Goal: Navigation & Orientation: Find specific page/section

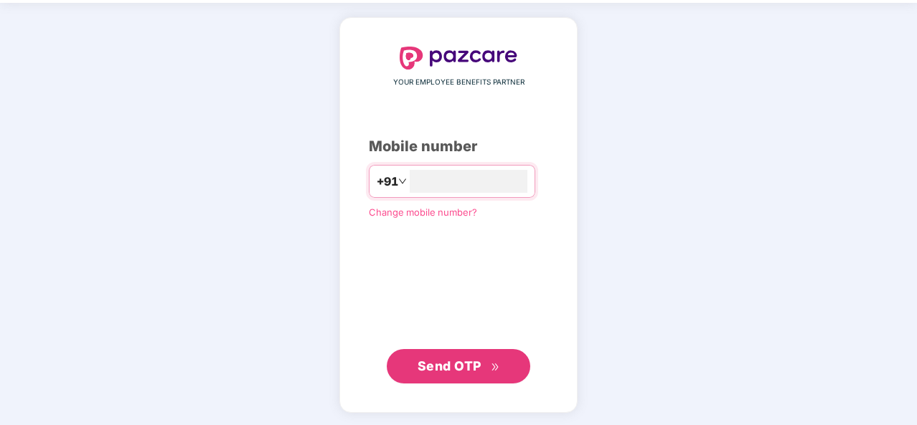
type input "**********"
click at [465, 350] on button "Send OTP" at bounding box center [458, 367] width 143 height 34
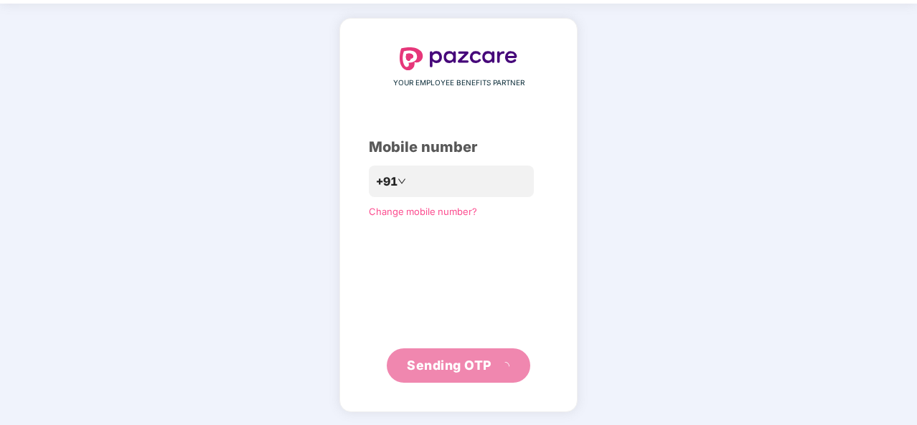
scroll to position [42, 0]
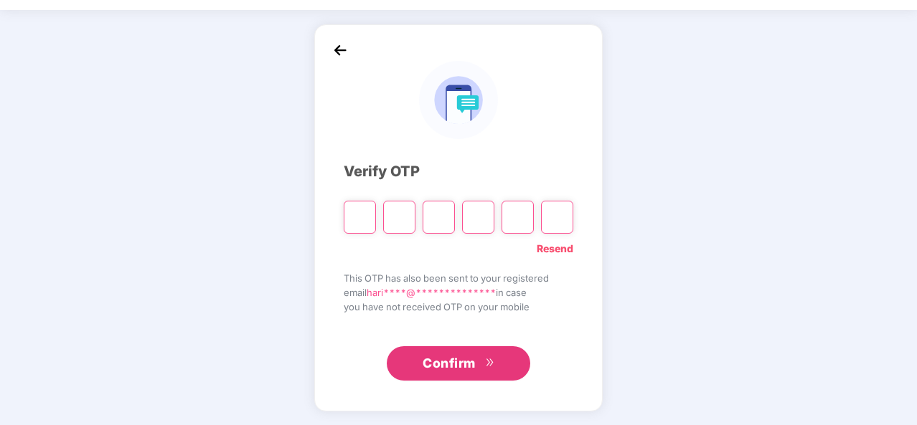
type input "*"
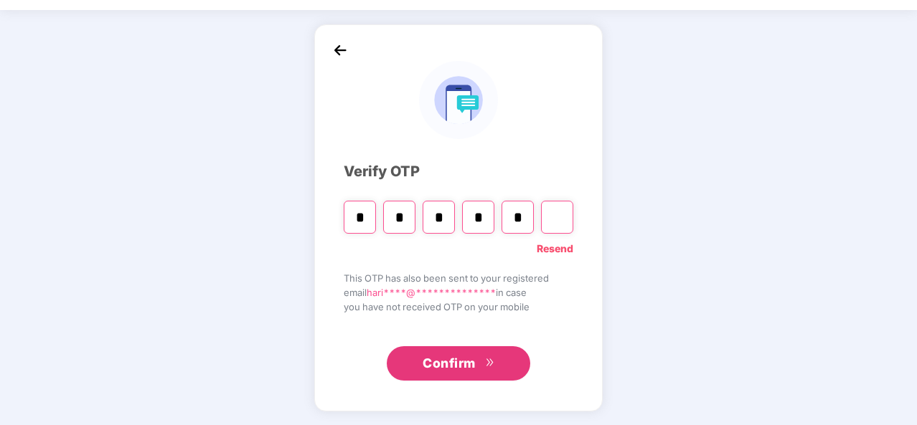
type input "*"
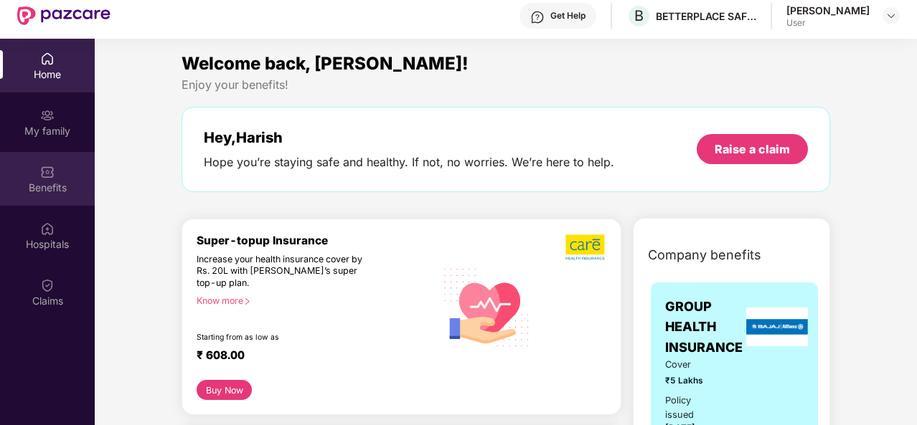
click at [48, 186] on div "Benefits" at bounding box center [47, 188] width 95 height 14
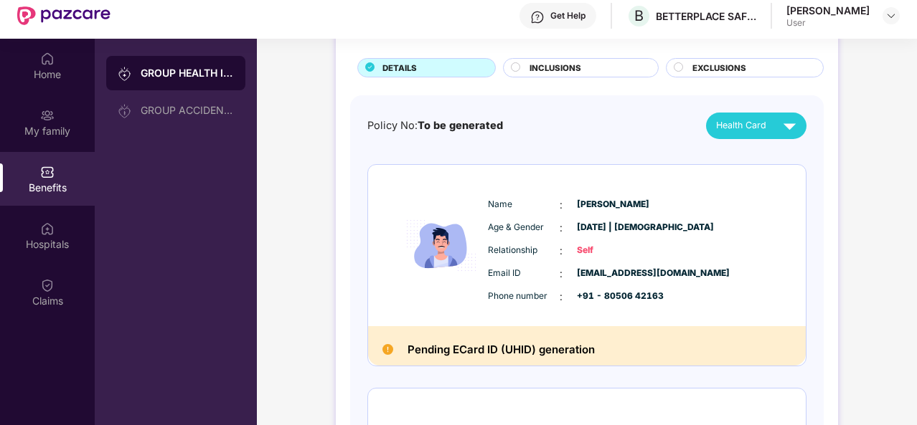
scroll to position [72, 0]
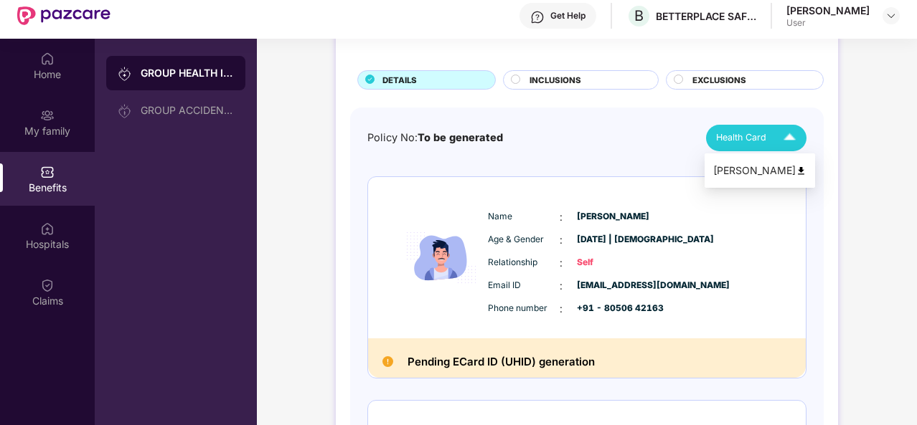
click at [733, 134] on span "Health Card" at bounding box center [741, 138] width 50 height 14
click at [796, 172] on img at bounding box center [801, 171] width 11 height 11
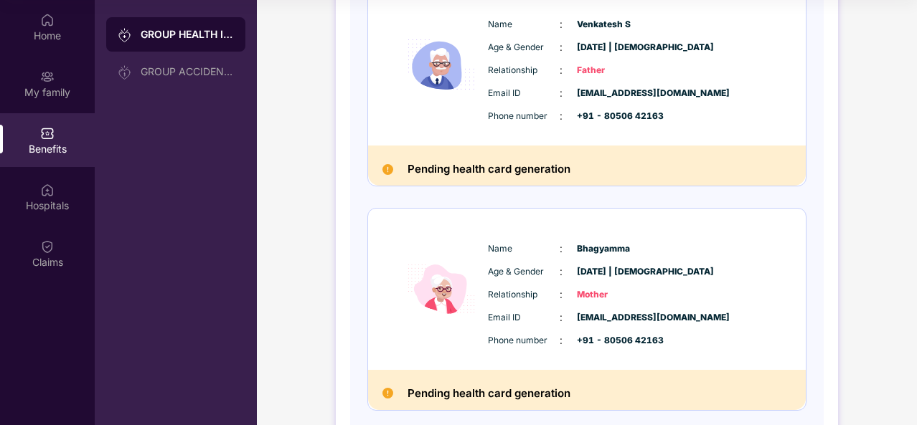
scroll to position [522, 0]
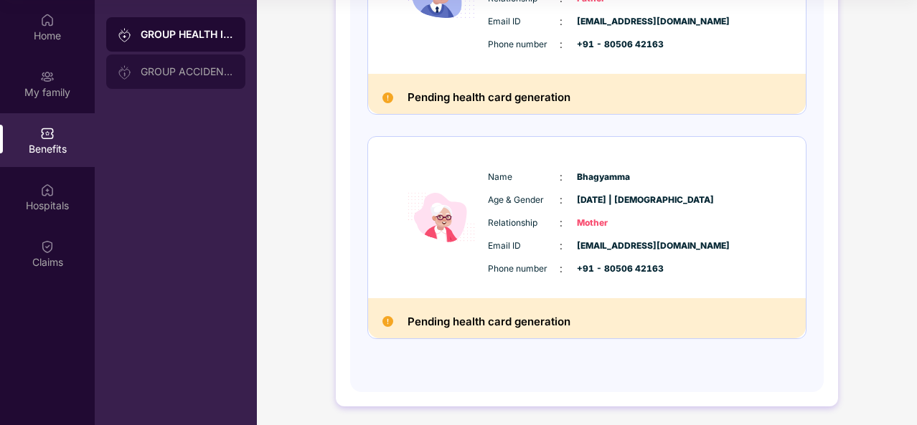
click at [196, 66] on div "GROUP ACCIDENTAL INSURANCE" at bounding box center [187, 71] width 93 height 11
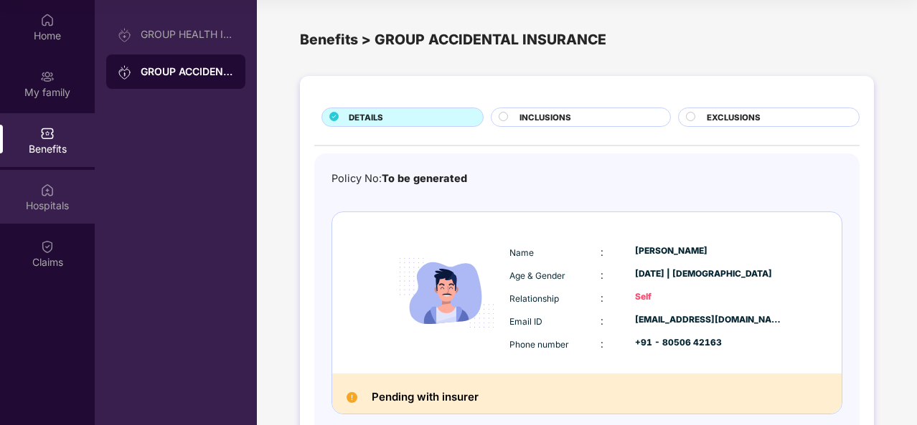
click at [52, 210] on div "Hospitals" at bounding box center [47, 206] width 95 height 14
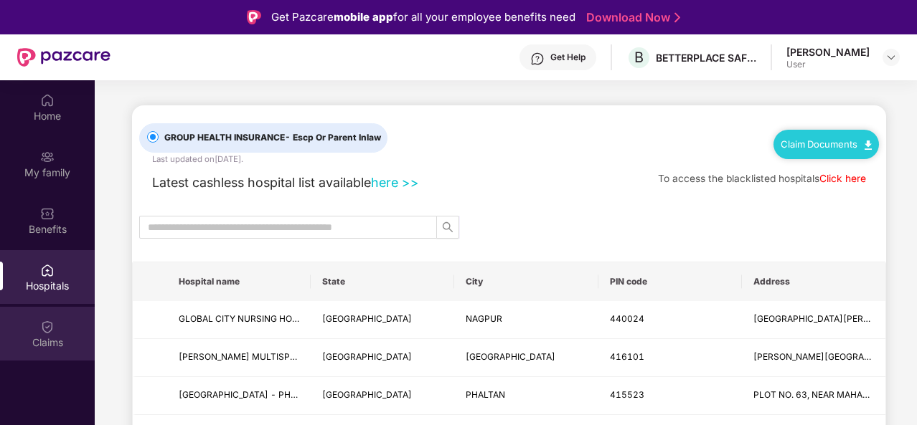
click at [65, 325] on div "Claims" at bounding box center [47, 334] width 95 height 54
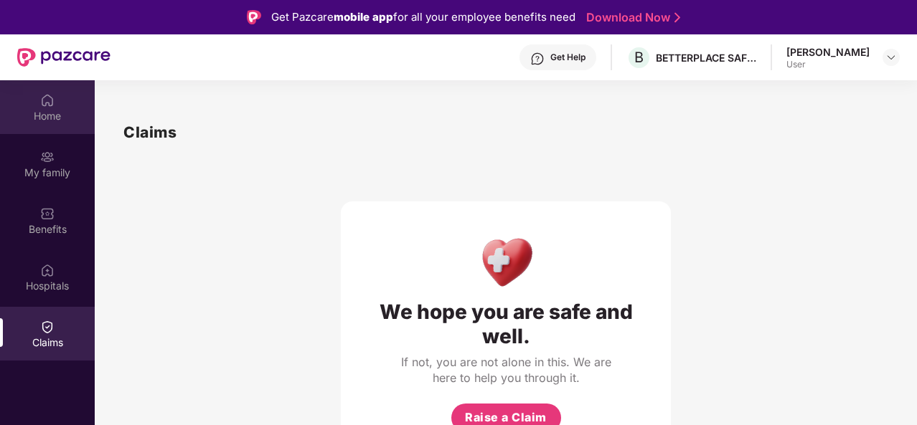
click at [48, 123] on div "Home" at bounding box center [47, 107] width 95 height 54
